Goal: Task Accomplishment & Management: Manage account settings

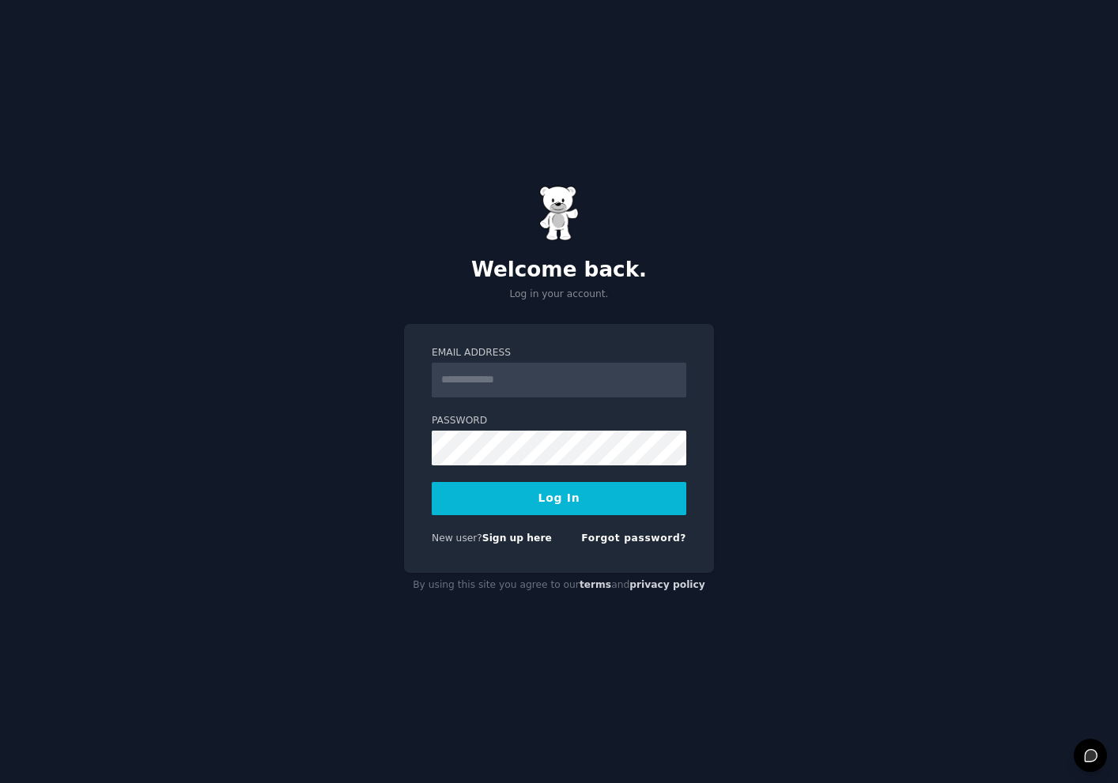
type input "**********"
click at [532, 489] on button "Log In" at bounding box center [559, 498] width 255 height 33
